Goal: Register for event/course

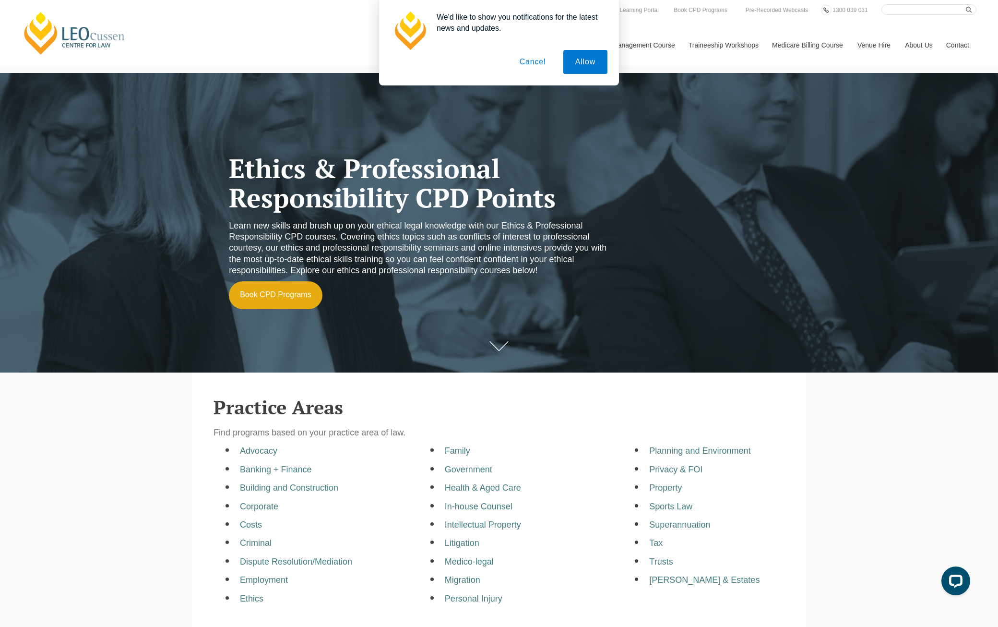
click at [536, 65] on button "Cancel" at bounding box center [533, 62] width 50 height 24
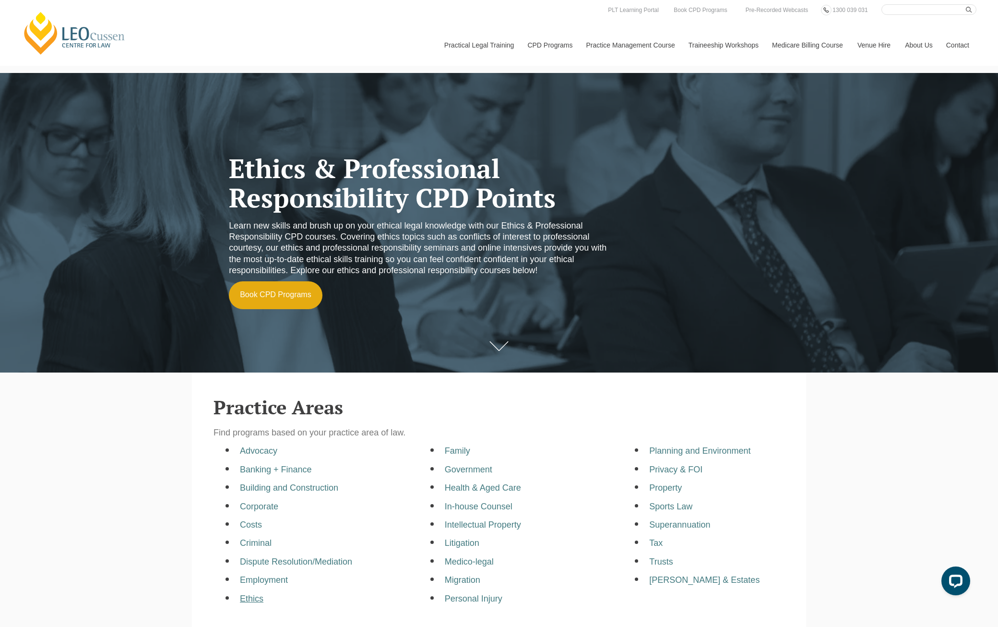
click at [251, 601] on a=pages/cpd-programs&taxons=pages/cpd-programs/practice-area/ethics&_gl=1*xa7n1g*_gcl_au*MTc4NjMyMTAwMS4xNzU5NDU2MzY0*_ga*NDAwMDc5NzQ3LjE3NTk0NTYzNjQ "Ethics" at bounding box center [252, 599] width 24 height 10
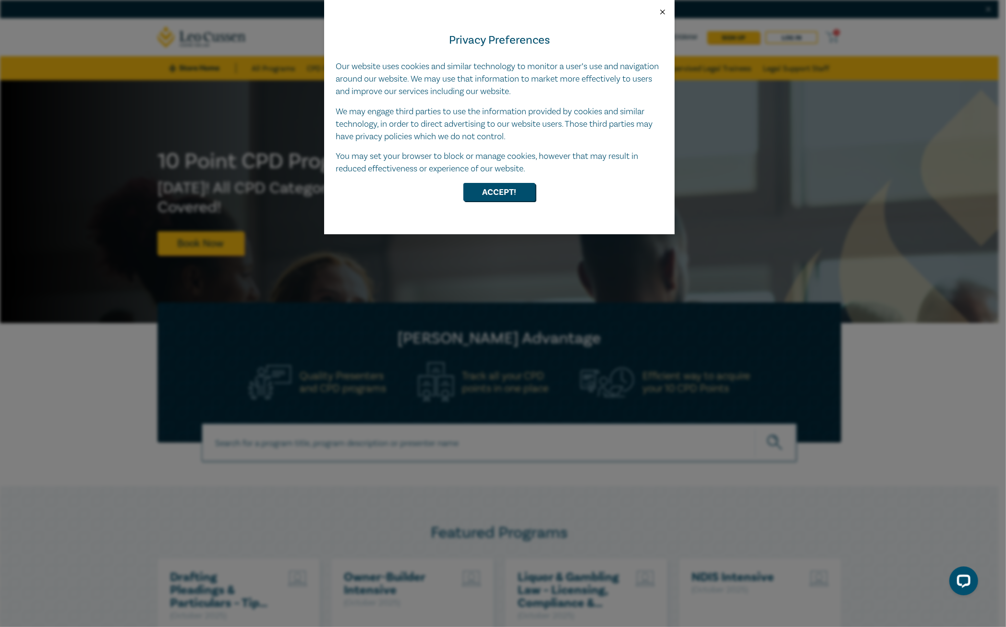
click at [660, 11] on button "Close" at bounding box center [662, 12] width 9 height 9
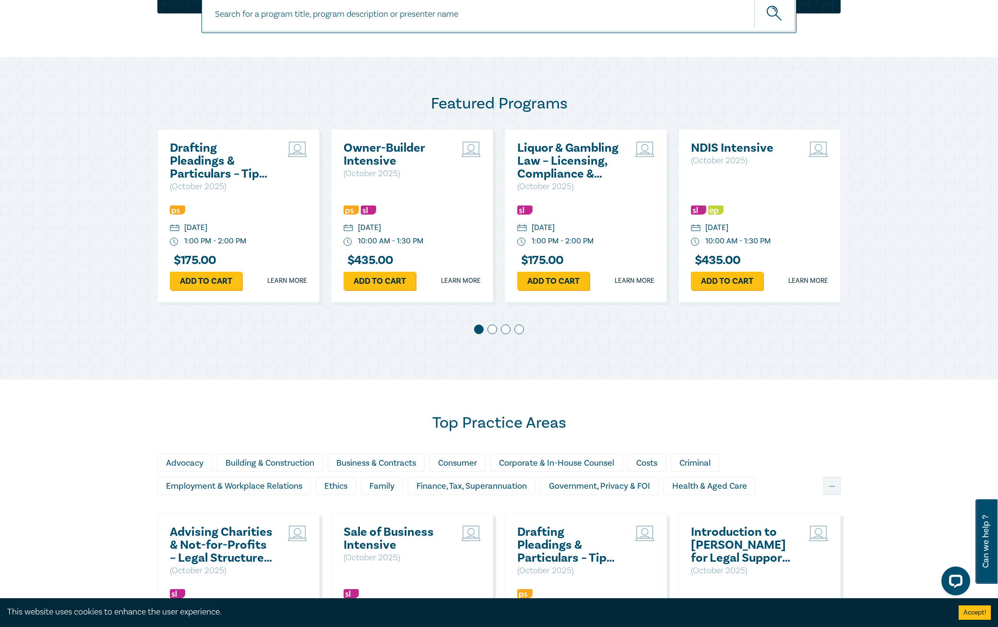
scroll to position [528, 0]
